Goal: Task Accomplishment & Management: Use online tool/utility

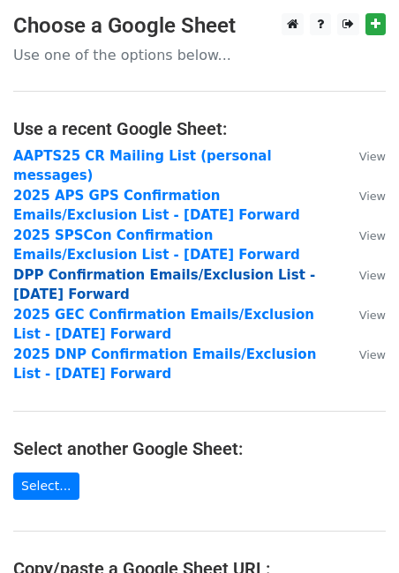
click at [125, 267] on strong "DPP Confirmation Emails/Exclusion List - [DATE] Forward" at bounding box center [164, 285] width 302 height 36
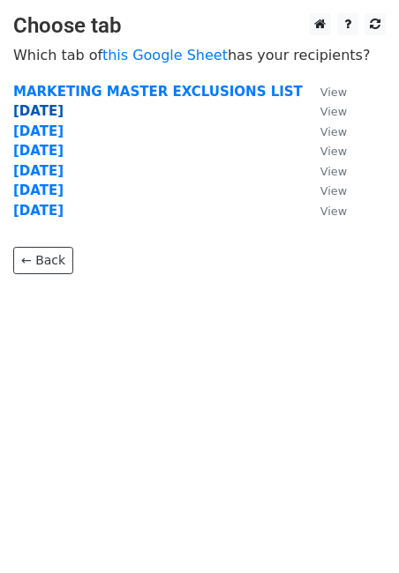
click at [34, 112] on strong "8.12.25" at bounding box center [38, 111] width 50 height 16
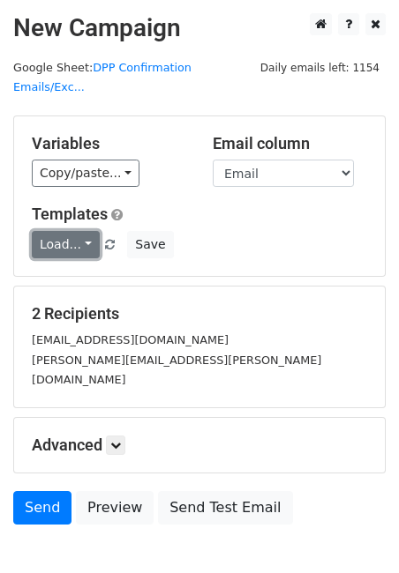
click at [84, 231] on link "Load..." at bounding box center [66, 244] width 68 height 27
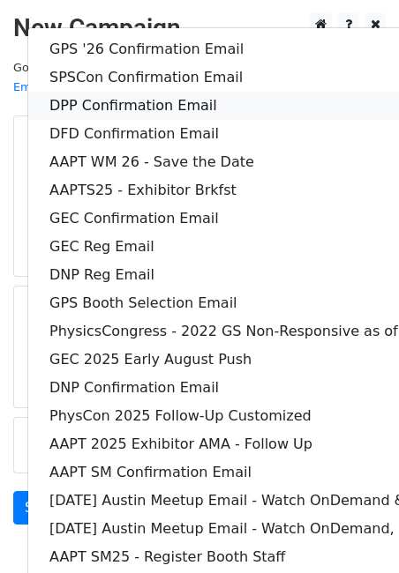
click at [123, 92] on link "DPP Confirmation Email" at bounding box center [368, 106] width 681 height 28
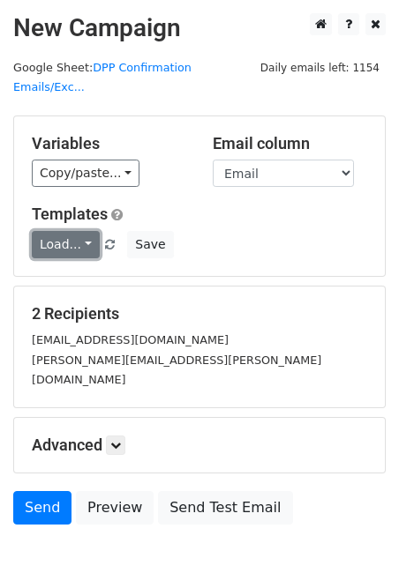
click at [90, 231] on link "Load..." at bounding box center [66, 244] width 68 height 27
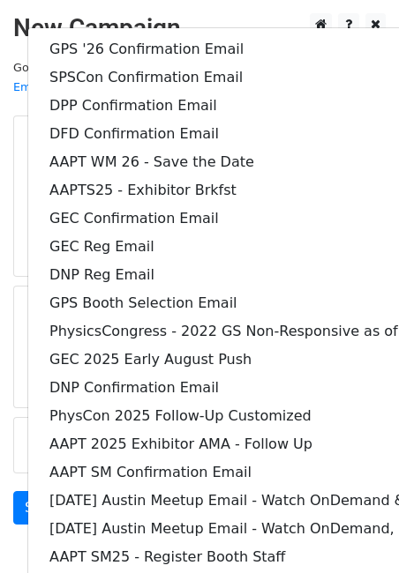
click at [5, 232] on main "New Campaign Daily emails left: 1154 Google Sheet: DPP Confirmation Emails/Exc.…" at bounding box center [199, 273] width 399 height 520
